Goal: Information Seeking & Learning: Learn about a topic

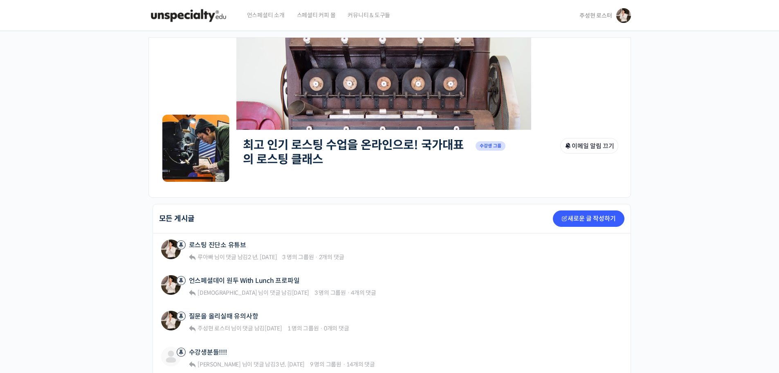
click at [201, 19] on img at bounding box center [188, 15] width 80 height 25
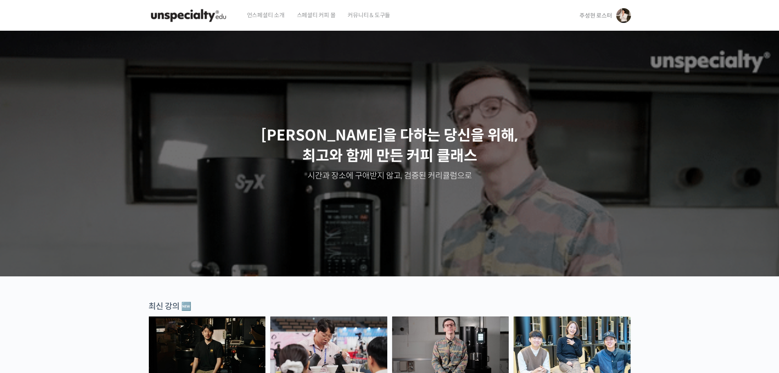
click at [597, 18] on span "주성현 로스터" at bounding box center [596, 15] width 32 height 7
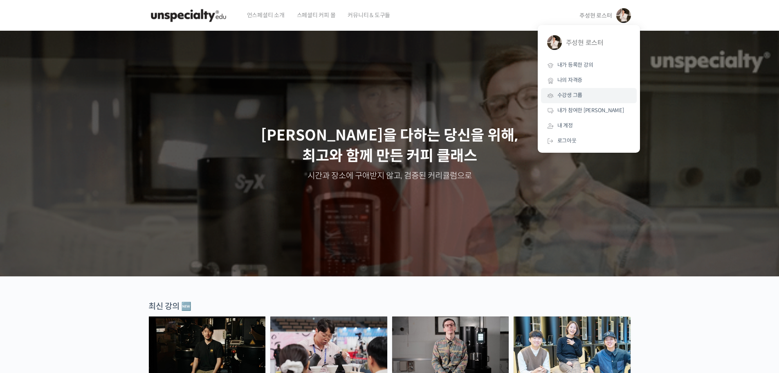
click at [571, 99] on link "수강생 그룹" at bounding box center [589, 95] width 96 height 15
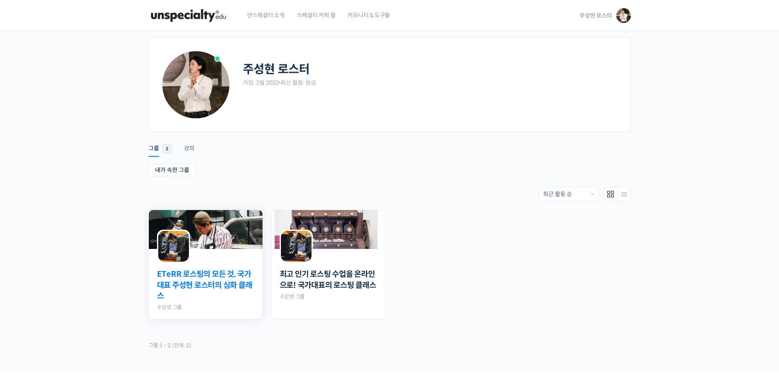
click at [213, 277] on link "ETeRR 로스팅의 모든 것, 국가대표 주성현 로스터의 심화 클래스" at bounding box center [205, 285] width 97 height 33
